Goal: Information Seeking & Learning: Check status

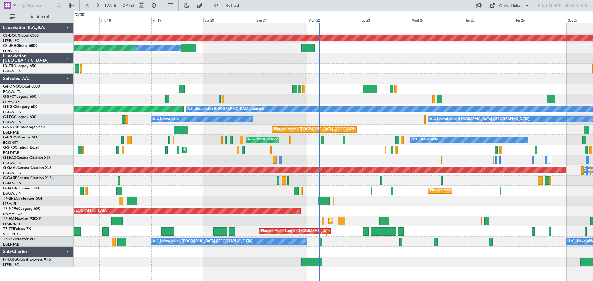
click at [363, 68] on div "Unplanned Maint [GEOGRAPHIC_DATA] ([PERSON_NAME] Intl)" at bounding box center [332, 69] width 519 height 10
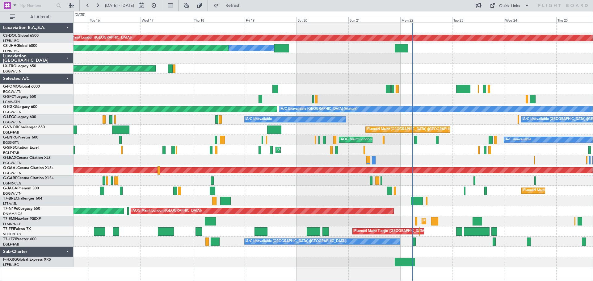
click at [262, 70] on div "Unplanned Maint [GEOGRAPHIC_DATA] ([PERSON_NAME] Intl)" at bounding box center [332, 69] width 519 height 10
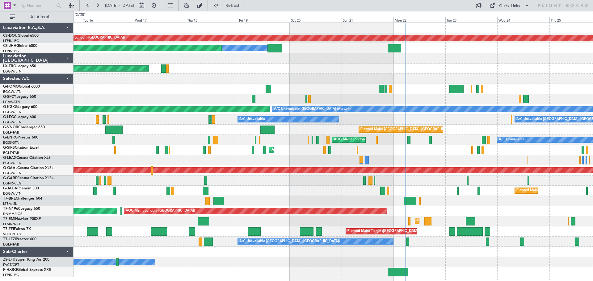
click at [332, 73] on div "Unplanned Maint [GEOGRAPHIC_DATA] ([PERSON_NAME] Intl)" at bounding box center [332, 69] width 519 height 10
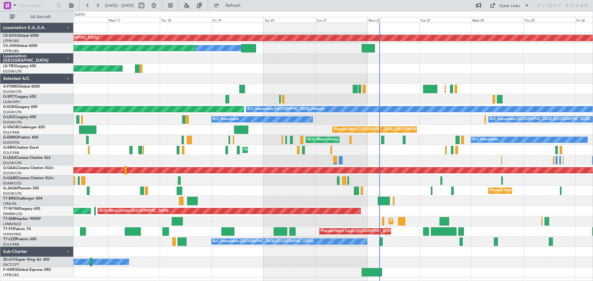
click at [480, 71] on div "Unplanned Maint [GEOGRAPHIC_DATA] ([PERSON_NAME] Intl)" at bounding box center [332, 69] width 519 height 10
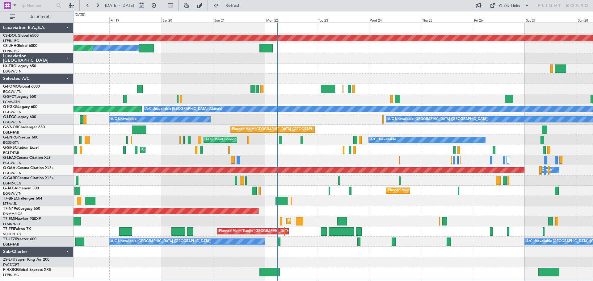
click at [399, 67] on div "Unplanned Maint [GEOGRAPHIC_DATA] ([PERSON_NAME] Intl)" at bounding box center [332, 69] width 519 height 10
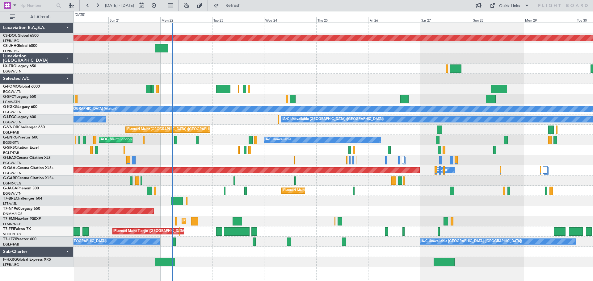
click at [259, 243] on div "A/C Unavailable [GEOGRAPHIC_DATA] ([GEOGRAPHIC_DATA]) A/C Unavailable [GEOGRAPH…" at bounding box center [332, 242] width 519 height 10
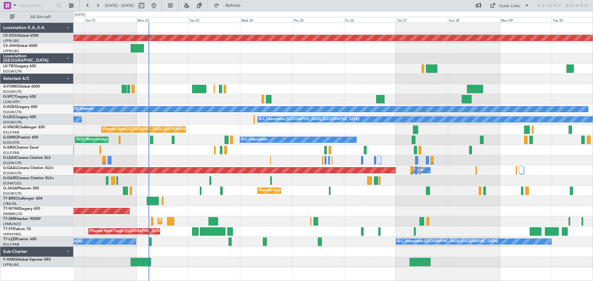
click at [328, 88] on div "Planned Maint London ([GEOGRAPHIC_DATA]) Planned Maint [GEOGRAPHIC_DATA] ([GEOG…" at bounding box center [332, 145] width 519 height 245
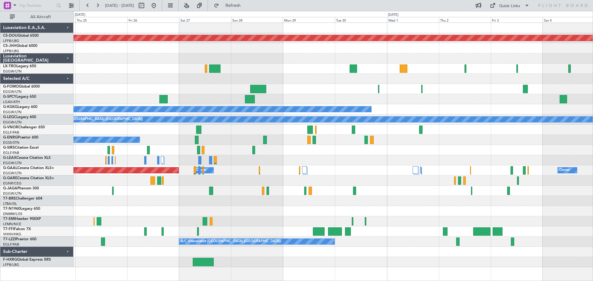
click at [304, 148] on div at bounding box center [332, 150] width 519 height 10
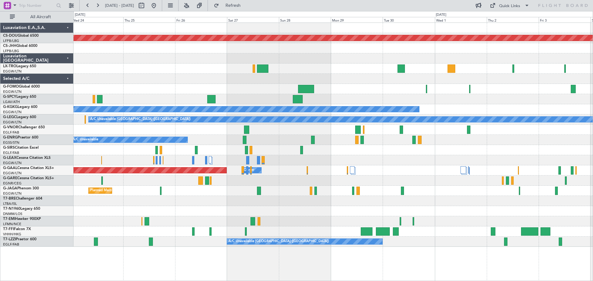
click at [543, 135] on div "Planned Maint London ([GEOGRAPHIC_DATA]) A/C Unavailable [GEOGRAPHIC_DATA] (Ata…" at bounding box center [332, 135] width 519 height 224
